Goal: Transaction & Acquisition: Purchase product/service

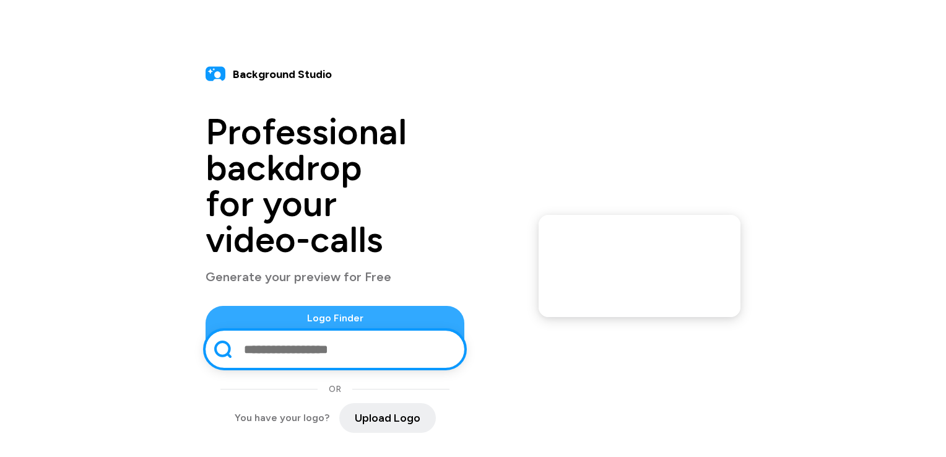
click at [243, 333] on input "text" at bounding box center [347, 349] width 209 height 32
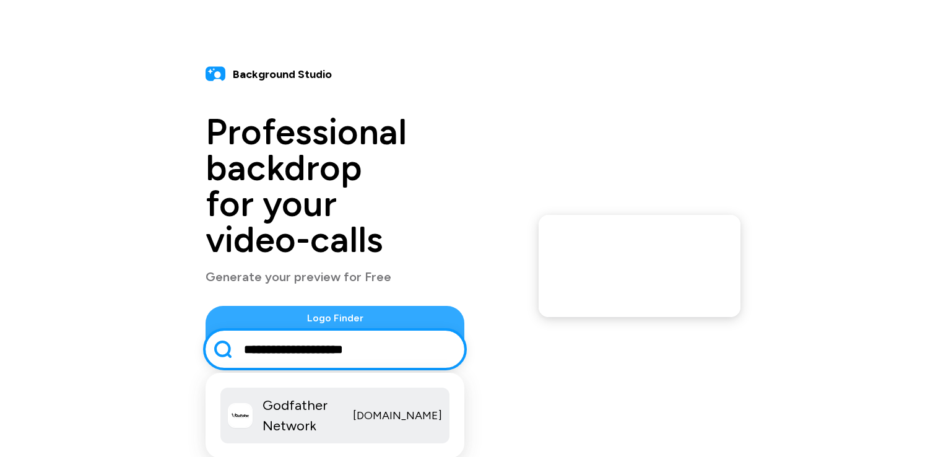
type input "**********"
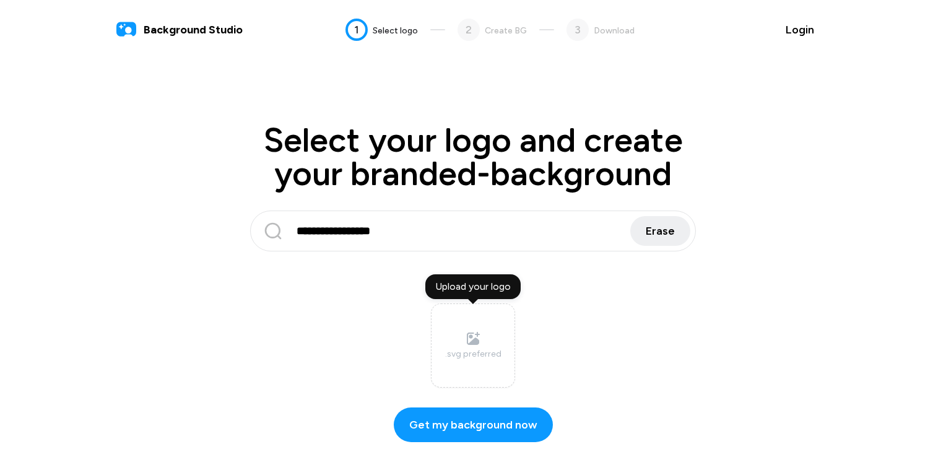
click at [485, 288] on div "Upload your logo" at bounding box center [472, 286] width 95 height 25
click at [0, 0] on input "Upload your logo .svg preferred" at bounding box center [0, 0] width 0 height 0
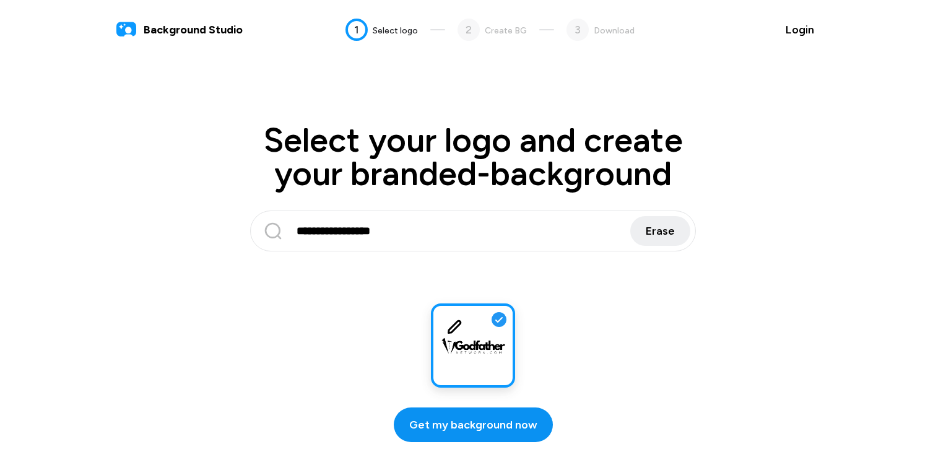
click at [474, 421] on span "Get my background now" at bounding box center [473, 425] width 128 height 17
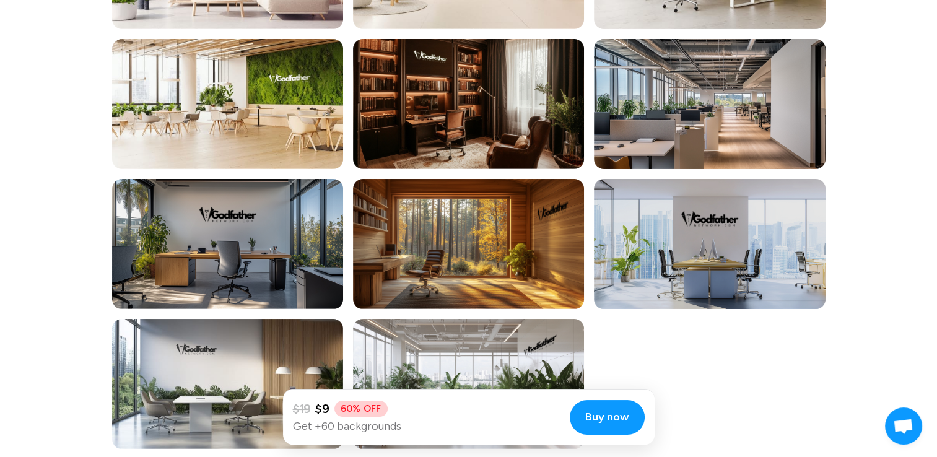
scroll to position [3536, 0]
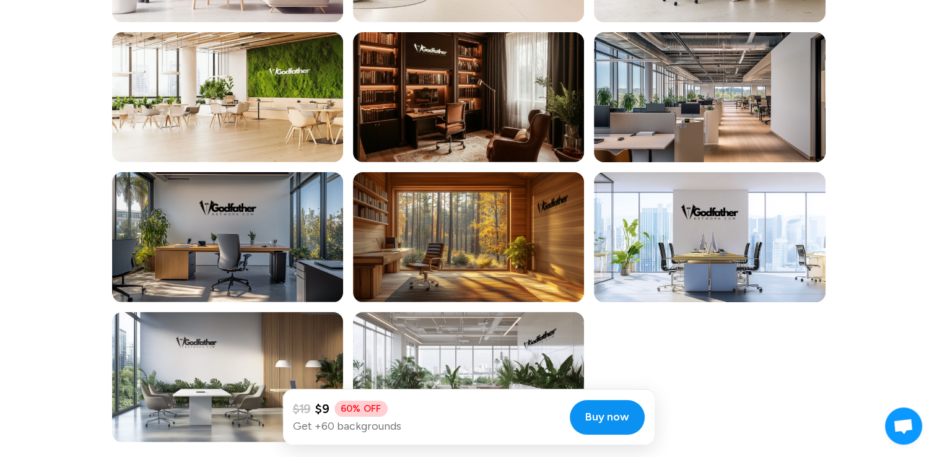
click at [599, 415] on span "Buy now" at bounding box center [607, 417] width 44 height 17
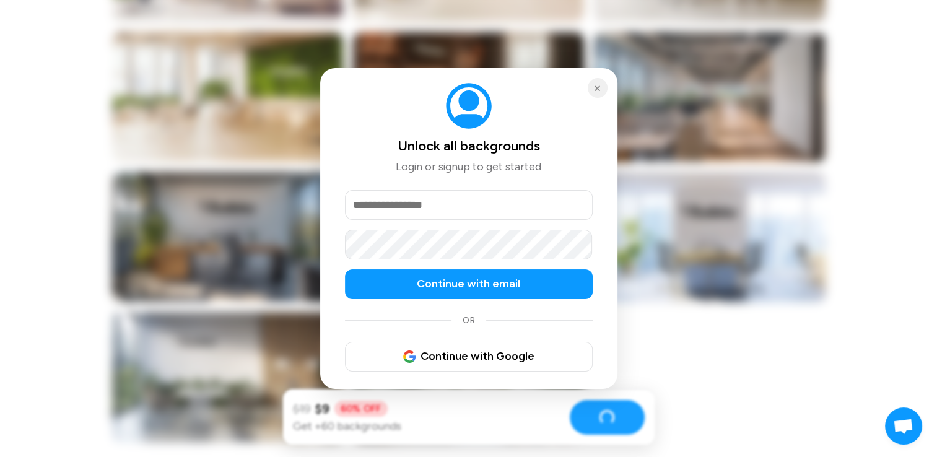
click at [433, 204] on input "email" at bounding box center [469, 205] width 248 height 30
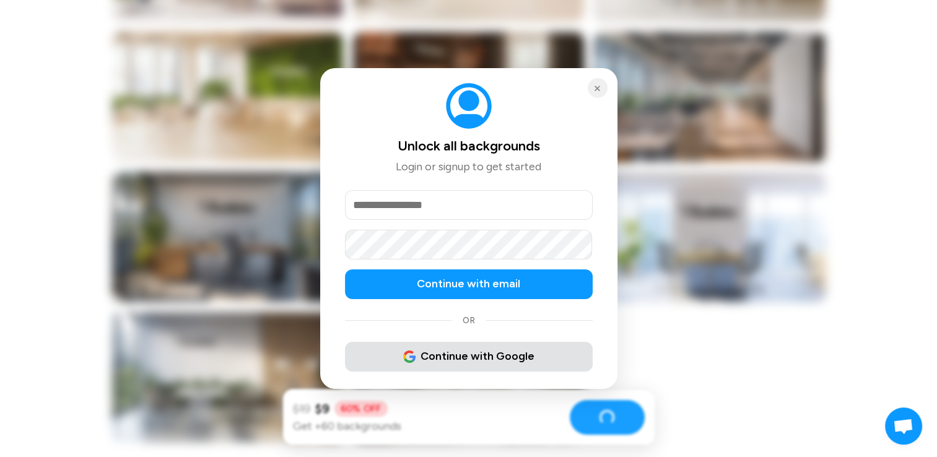
click at [472, 360] on span "Continue with Google" at bounding box center [468, 356] width 131 height 17
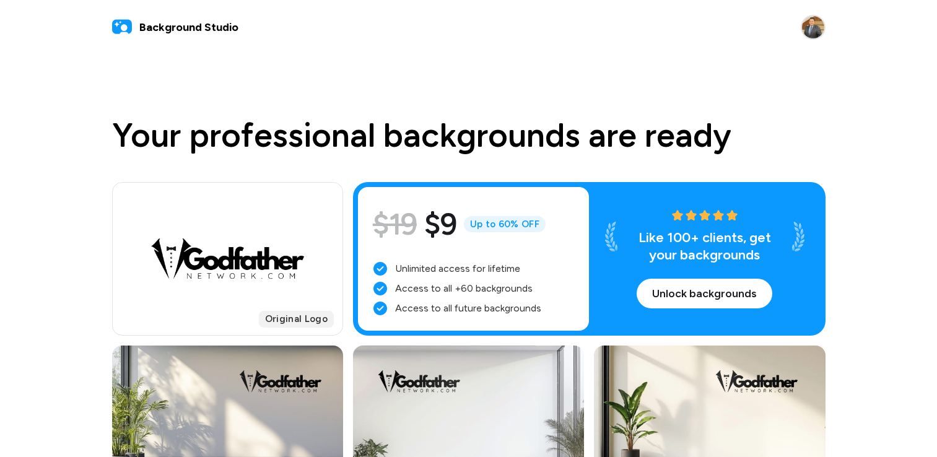
scroll to position [3531, 0]
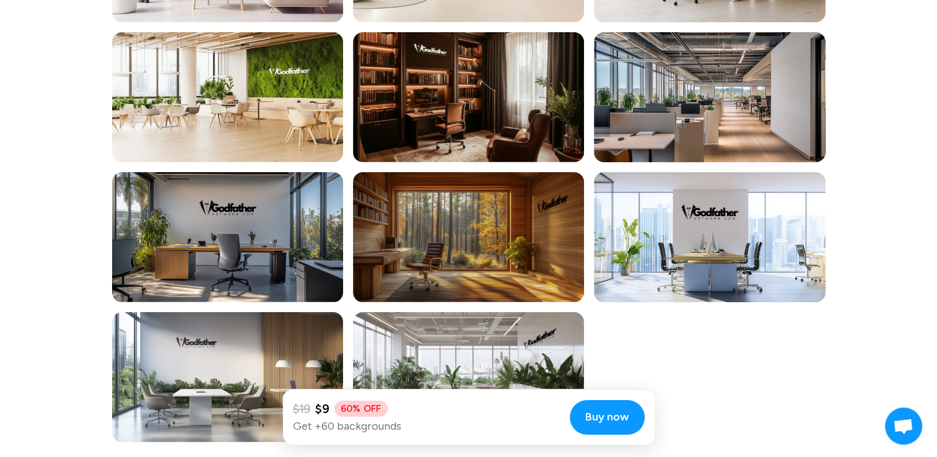
click at [511, 225] on div at bounding box center [468, 237] width 231 height 130
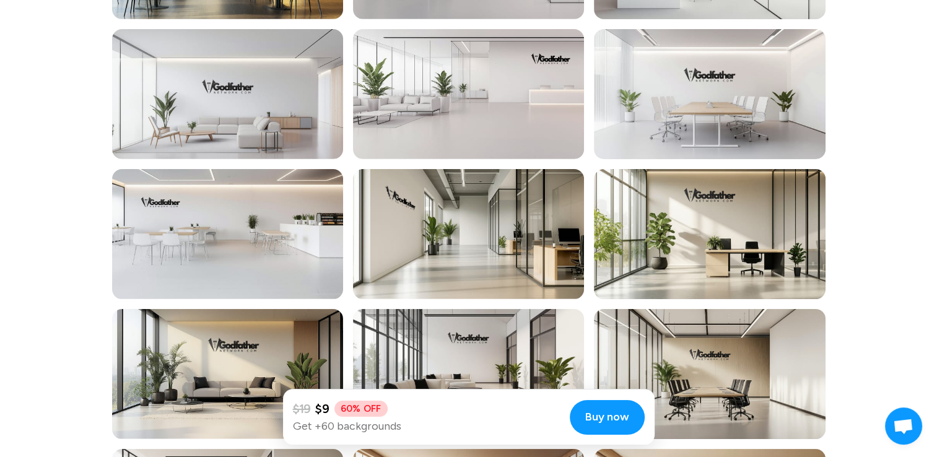
scroll to position [1176, 0]
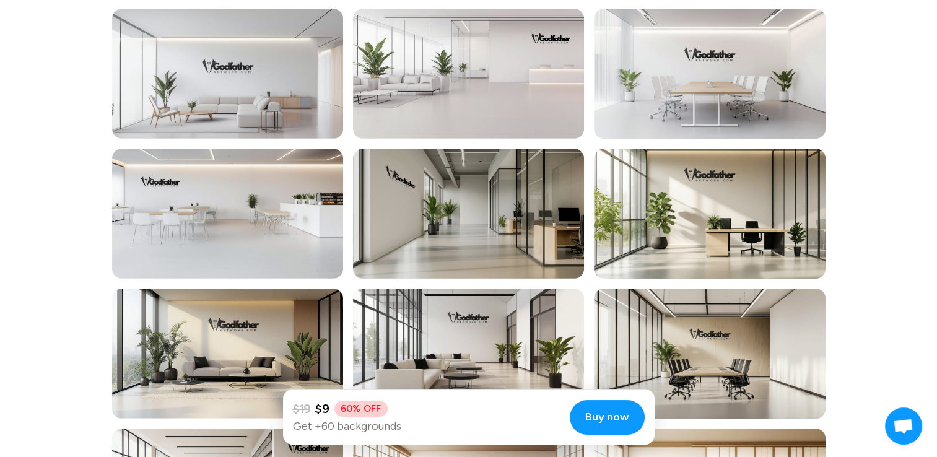
click at [446, 203] on div at bounding box center [468, 214] width 231 height 130
